Goal: Find contact information: Find contact information

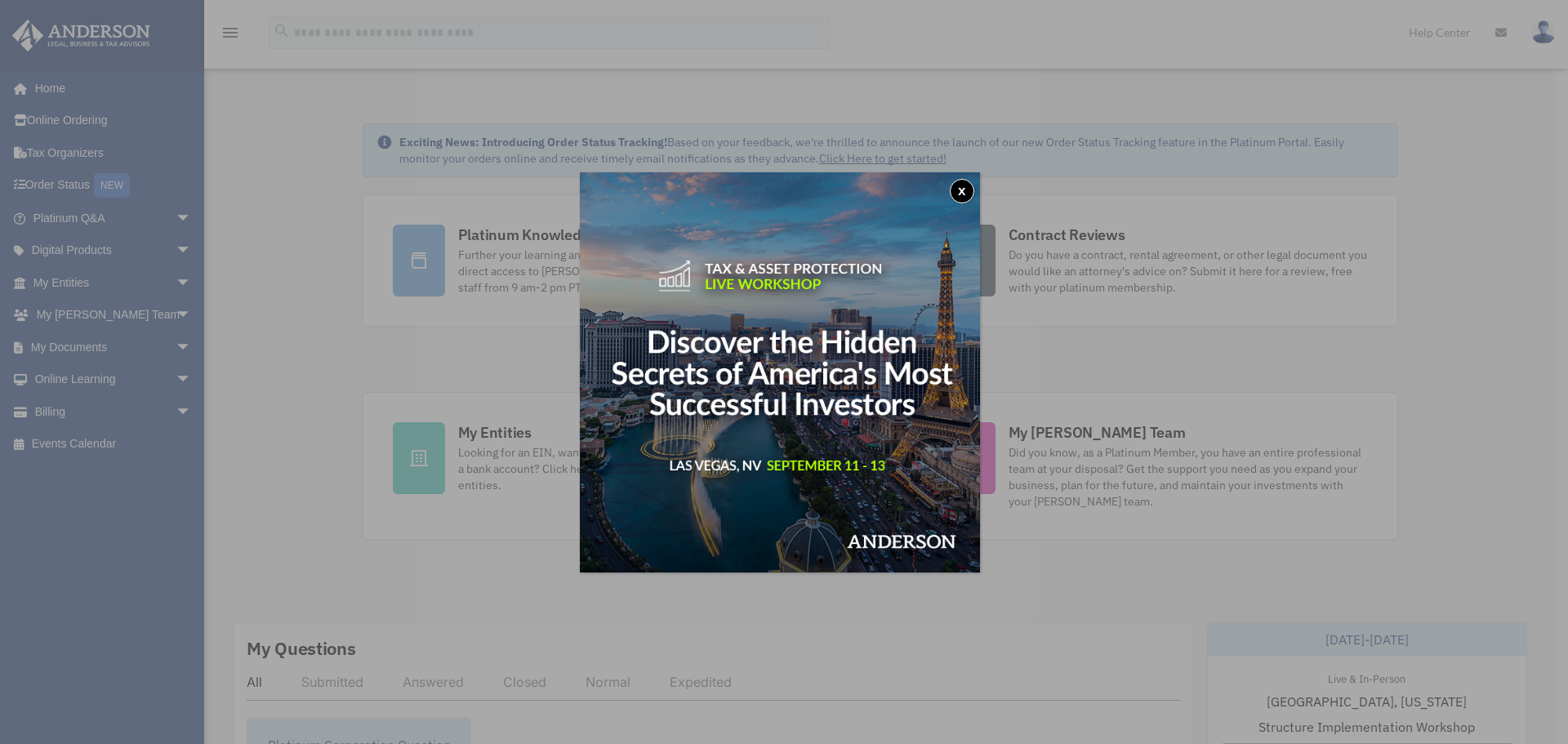
click at [964, 196] on button "x" at bounding box center [961, 191] width 25 height 25
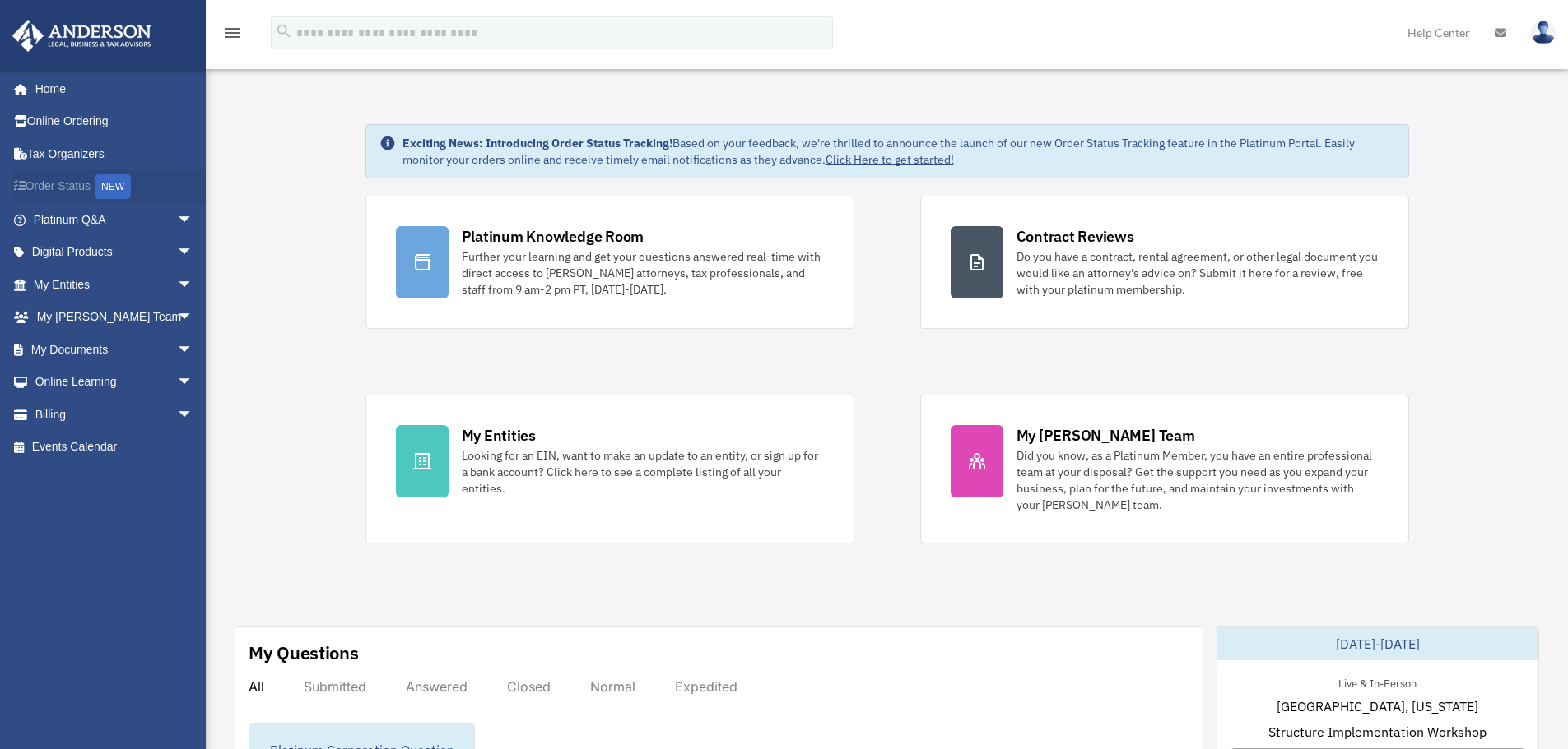
click at [57, 189] on link "Order Status NEW" at bounding box center [114, 187] width 207 height 33
click at [70, 417] on link "Billing arrow_drop_down" at bounding box center [114, 415] width 207 height 33
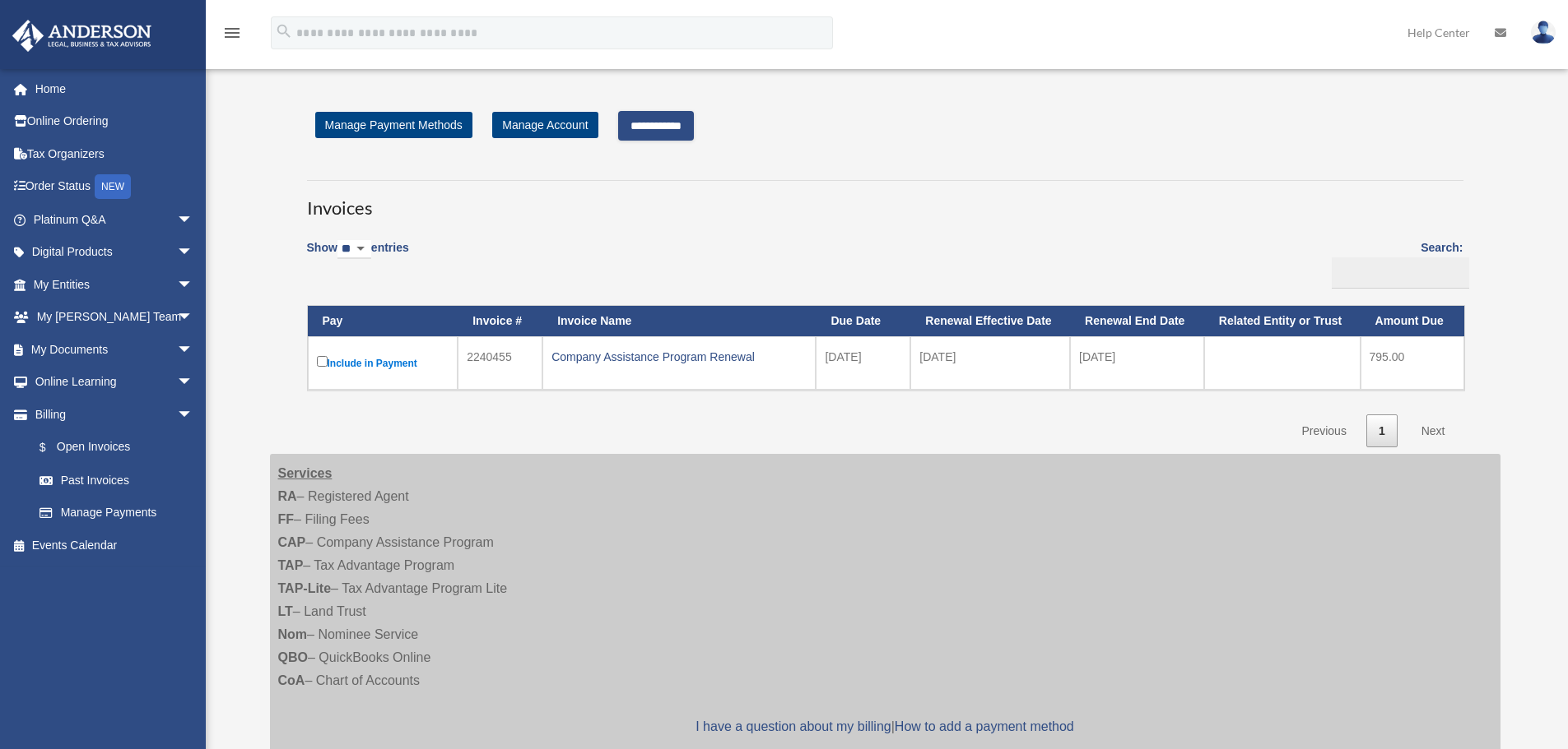
click at [684, 133] on input "**********" at bounding box center [656, 126] width 76 height 30
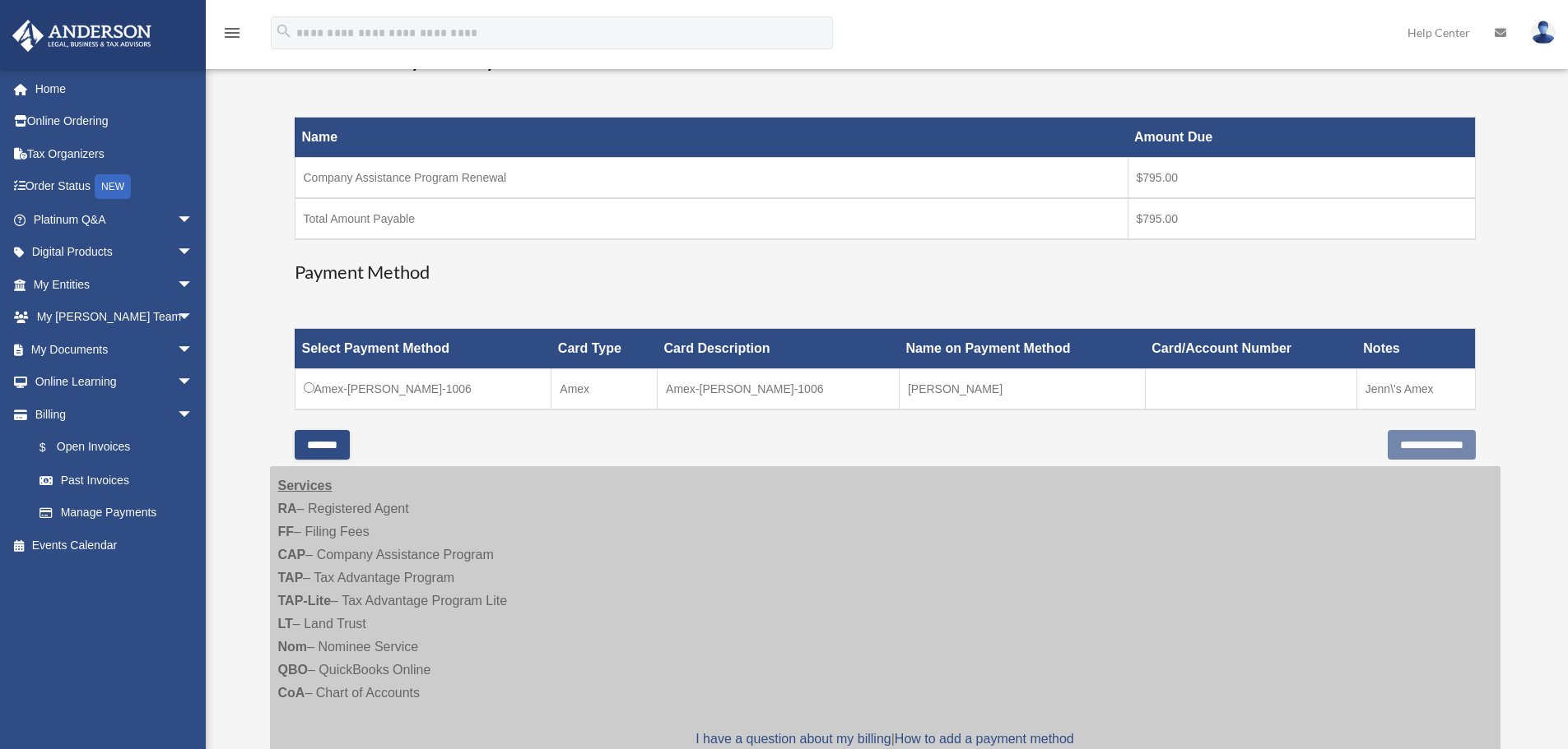
scroll to position [247, 0]
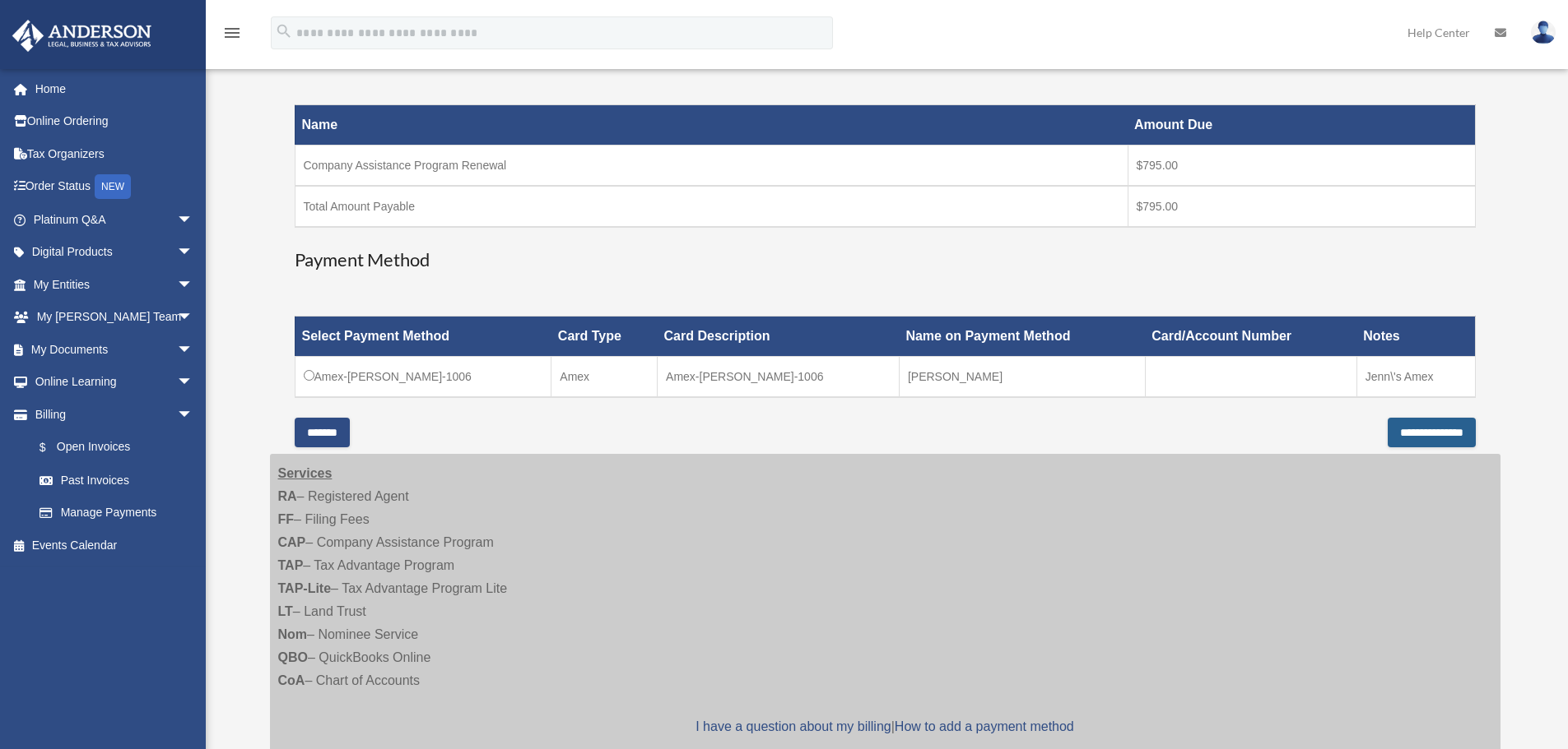
click at [1389, 435] on input "**********" at bounding box center [1431, 432] width 88 height 30
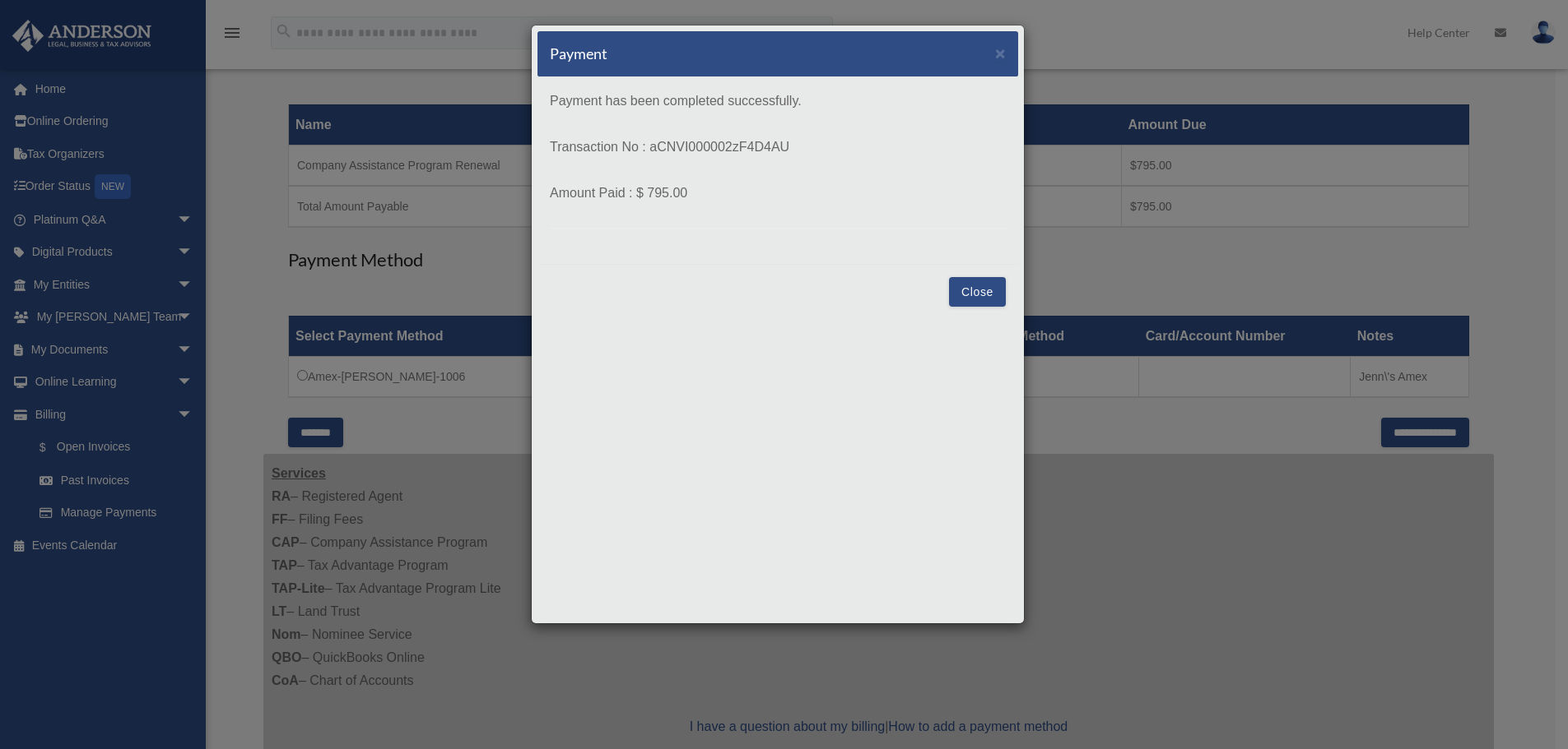
click at [966, 288] on button "Close" at bounding box center [976, 292] width 56 height 30
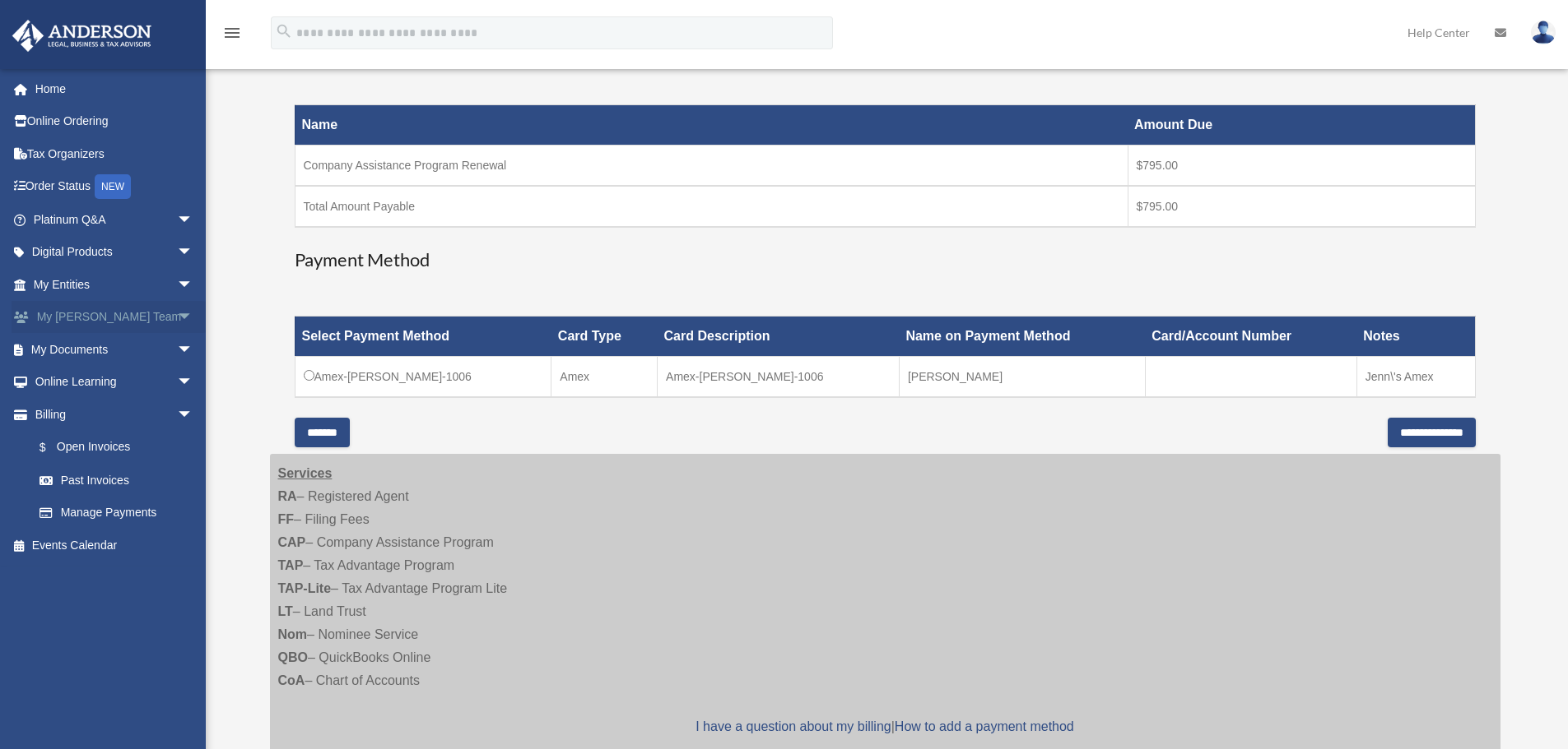
click at [91, 317] on link "My Anderson Team arrow_drop_down" at bounding box center [114, 318] width 207 height 33
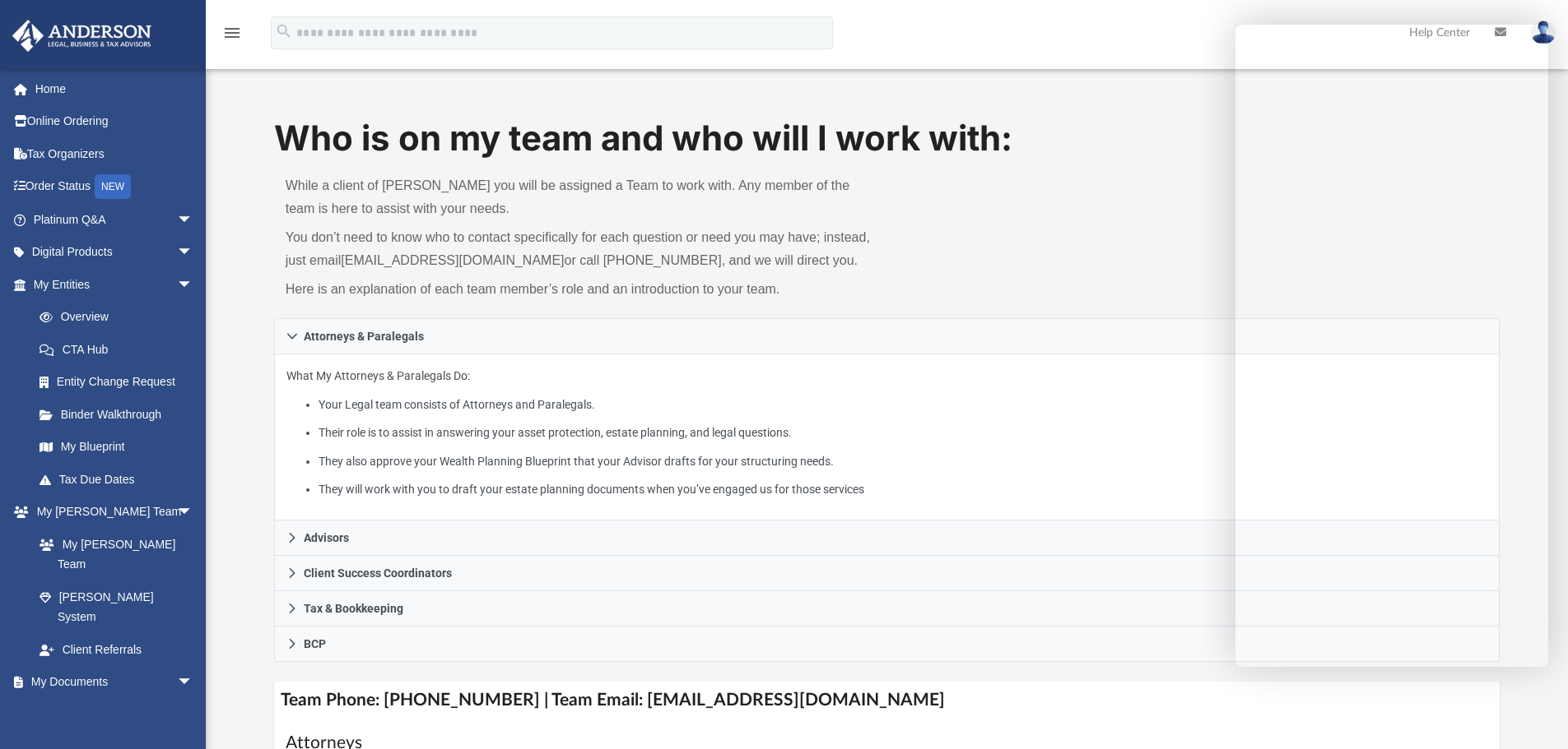
click at [1150, 183] on div "Who is on my team and who will I work with: While a client of Anderson you will…" at bounding box center [887, 217] width 1226 height 204
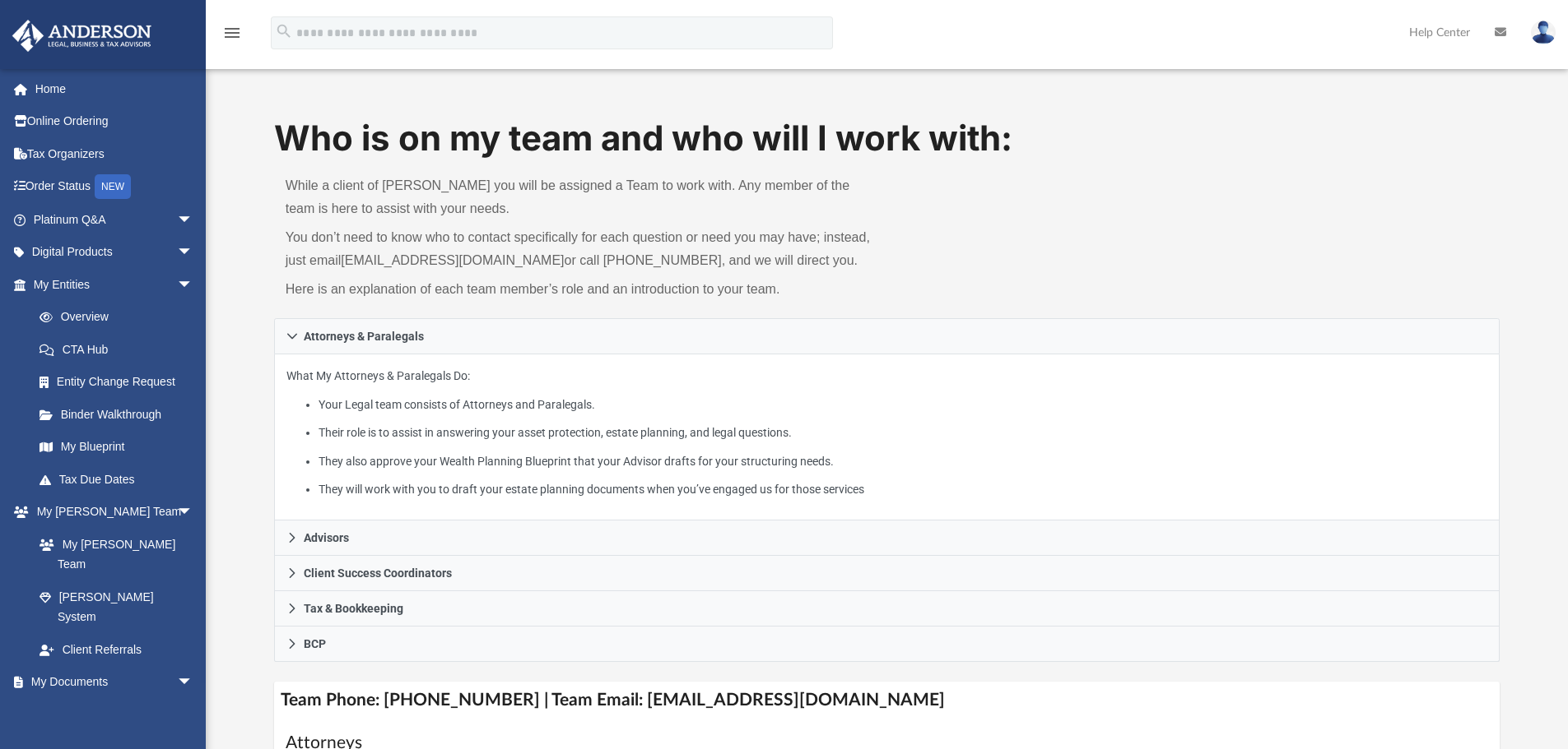
click at [1543, 27] on img at bounding box center [1543, 32] width 25 height 24
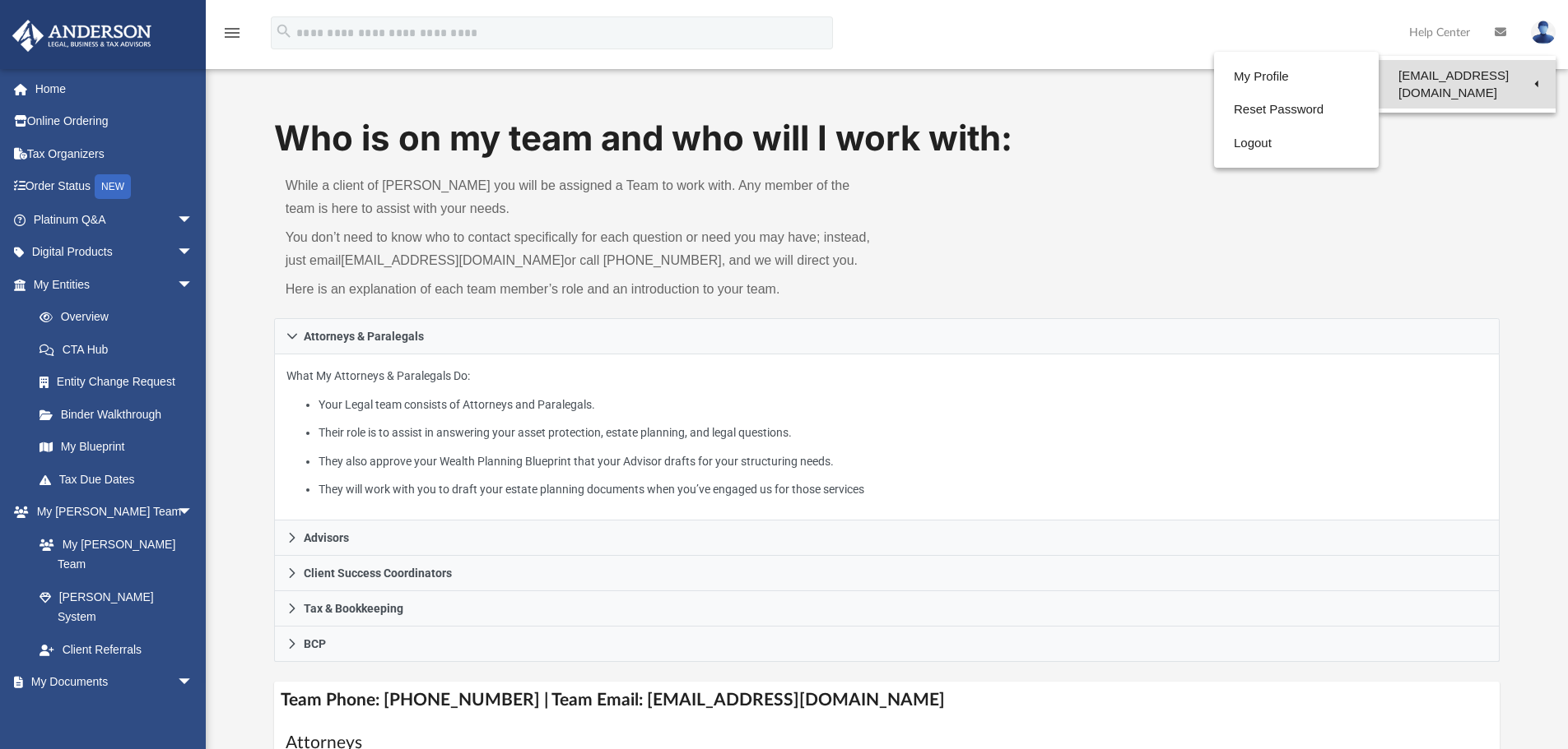
click at [1533, 71] on link "[EMAIL_ADDRESS][DOMAIN_NAME]" at bounding box center [1466, 84] width 177 height 48
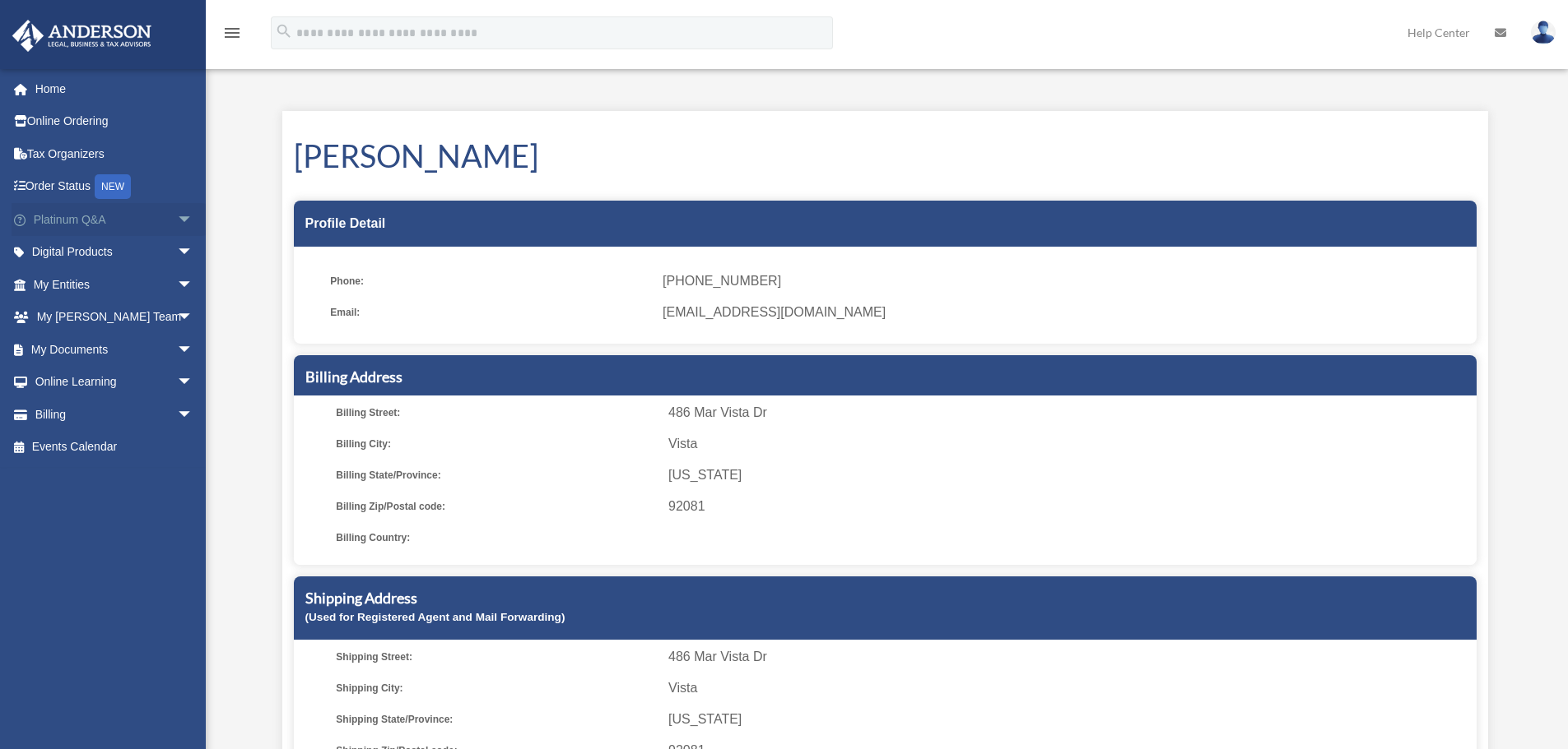
click at [63, 218] on link "Platinum Q&A arrow_drop_down" at bounding box center [114, 219] width 207 height 33
click at [63, 447] on link "Events Calendar" at bounding box center [114, 448] width 207 height 33
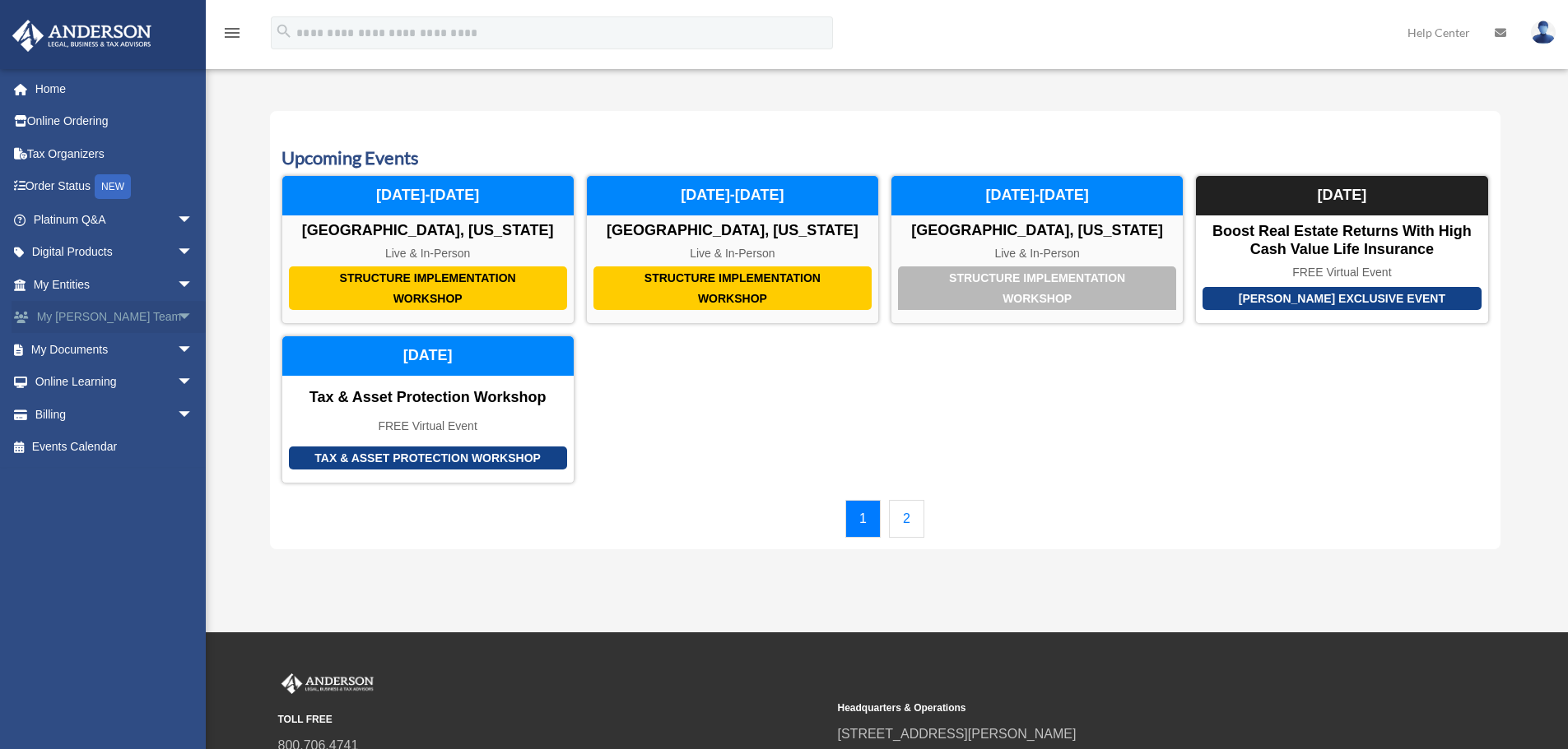
click at [45, 319] on link "My Anderson Team arrow_drop_down" at bounding box center [114, 318] width 207 height 33
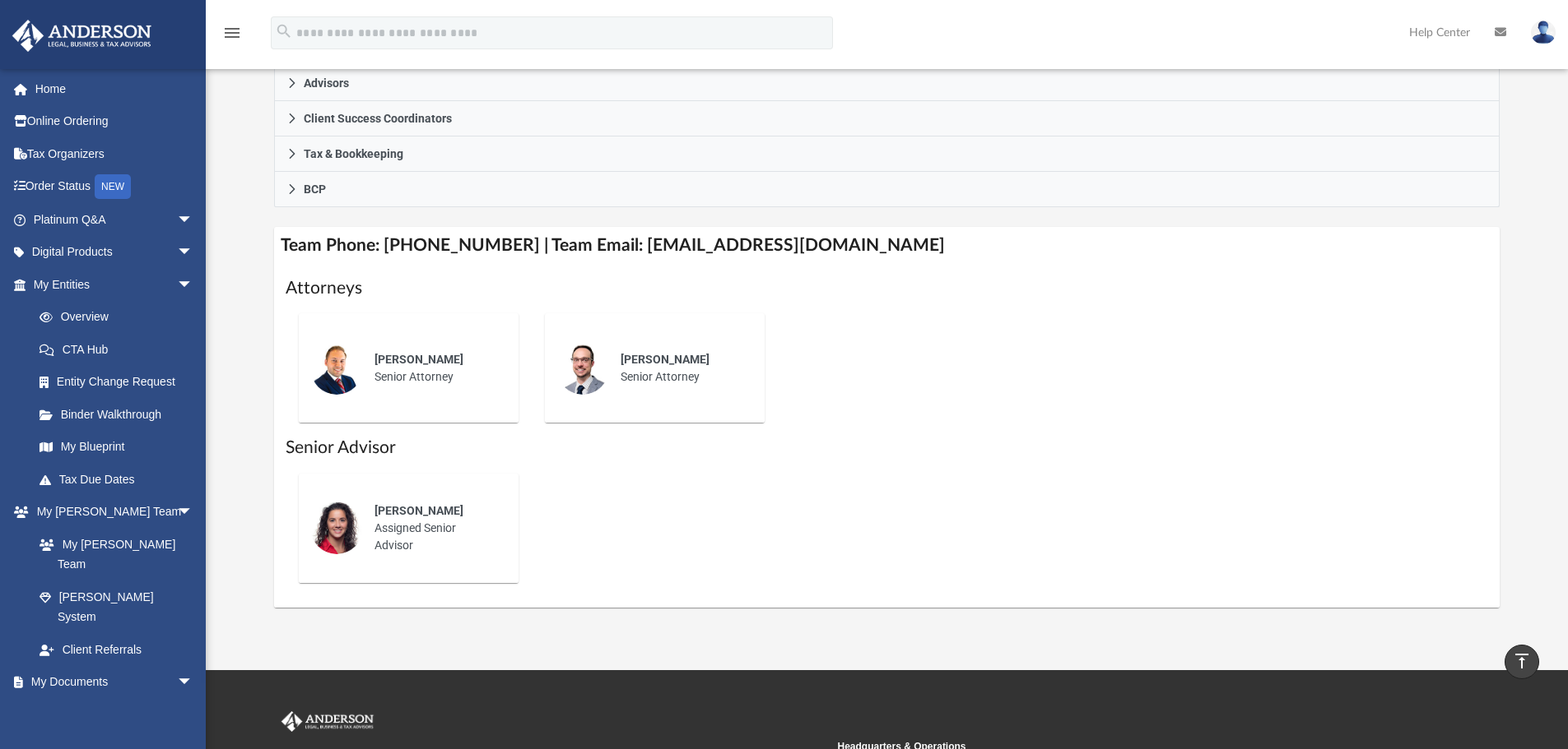
scroll to position [423, 0]
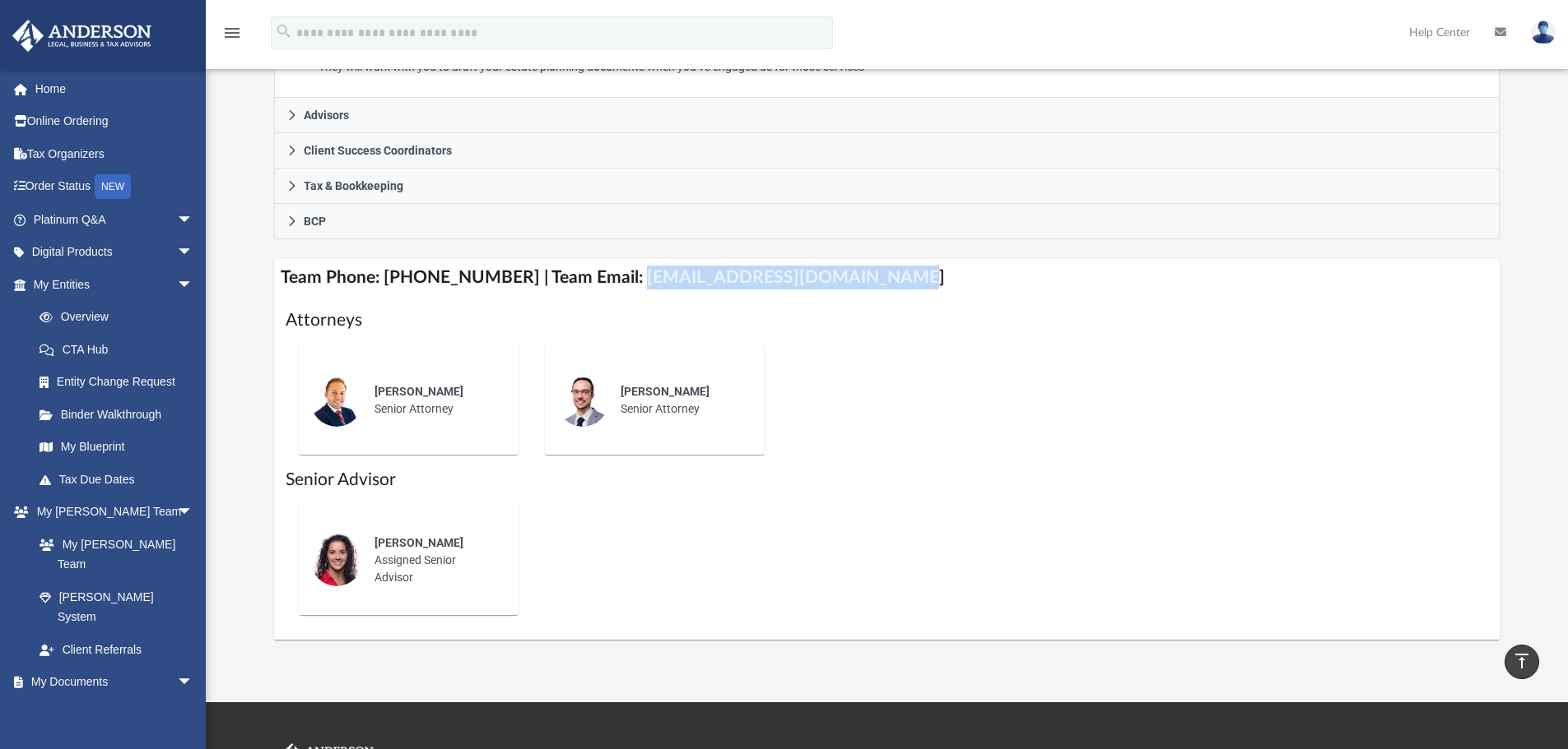
drag, startPoint x: 614, startPoint y: 271, endPoint x: 872, endPoint y: 270, distance: 258.0
click at [872, 270] on h4 "Team Phone: [PHONE_NUMBER] | Team Email: [EMAIL_ADDRESS][DOMAIN_NAME]" at bounding box center [887, 278] width 1226 height 37
copy h4 "[EMAIL_ADDRESS][DOMAIN_NAME]"
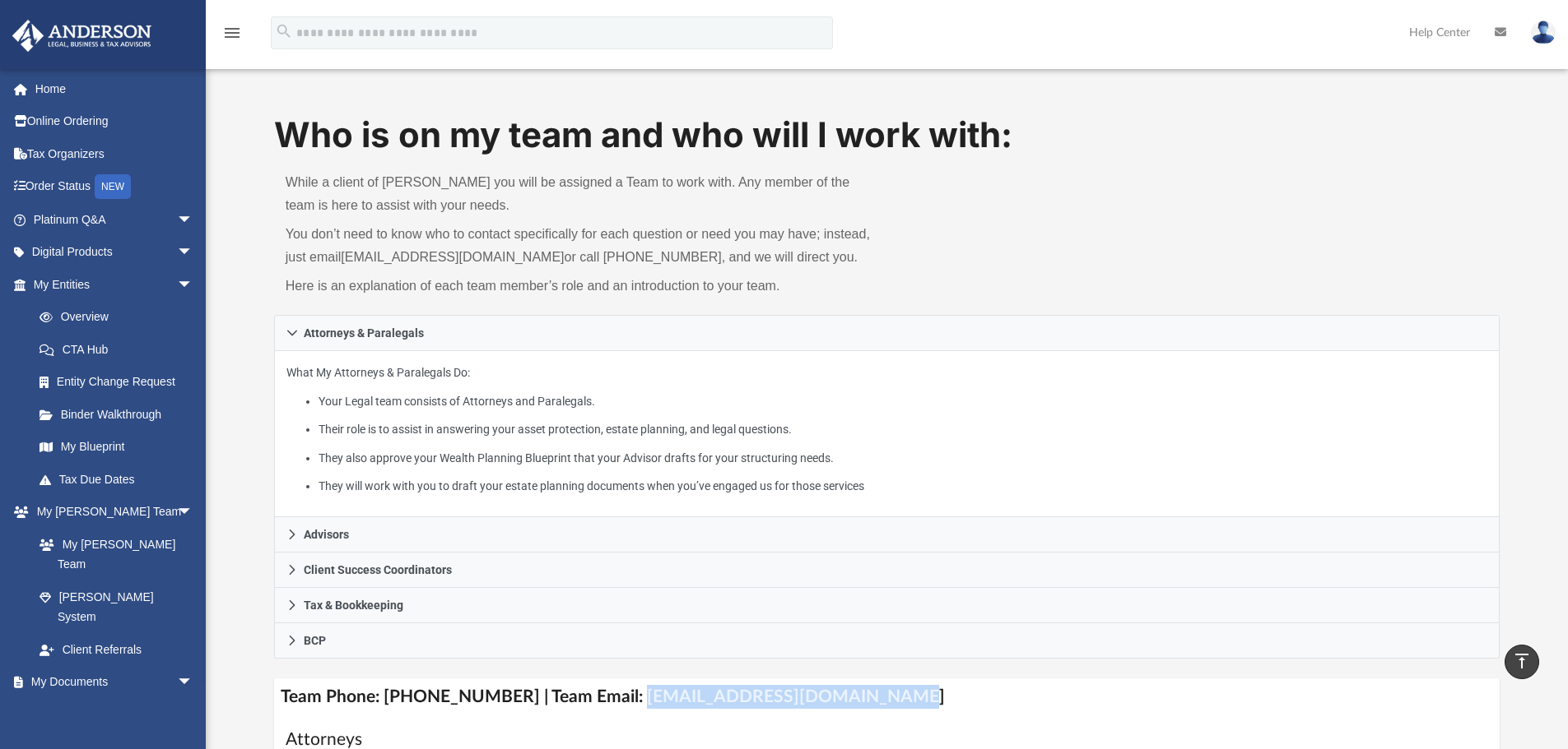
scroll to position [0, 0]
